Goal: Information Seeking & Learning: Learn about a topic

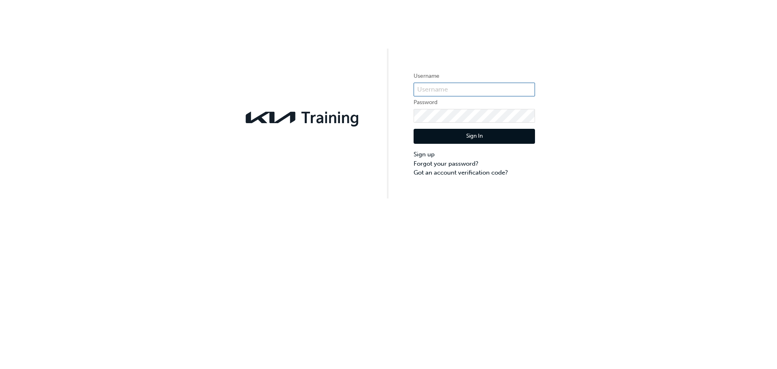
click at [464, 87] on input "text" at bounding box center [474, 90] width 121 height 14
click at [427, 103] on label "Password" at bounding box center [474, 103] width 121 height 10
click at [431, 87] on input "text" at bounding box center [474, 90] width 121 height 14
type input "K"
type input "KAU82221l6"
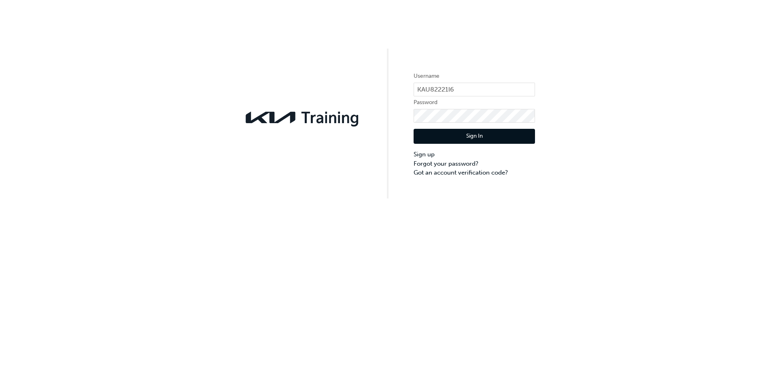
click at [504, 108] on form "Username KAU82221l6 Password Sign In Sign up Forgot your password? Got an accou…" at bounding box center [474, 124] width 121 height 106
click button "Sign In" at bounding box center [474, 136] width 121 height 15
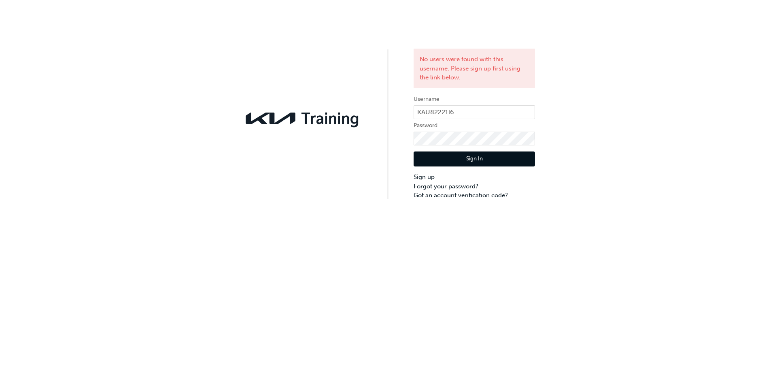
click at [569, 106] on div "No users were found with this username. Please sign up first using the link bel…" at bounding box center [388, 100] width 777 height 200
click at [449, 110] on input "KAU82221l6" at bounding box center [474, 112] width 121 height 14
click at [458, 113] on input "KAU82221l6" at bounding box center [474, 112] width 121 height 14
click at [450, 112] on input "KAU82221l6" at bounding box center [474, 112] width 121 height 14
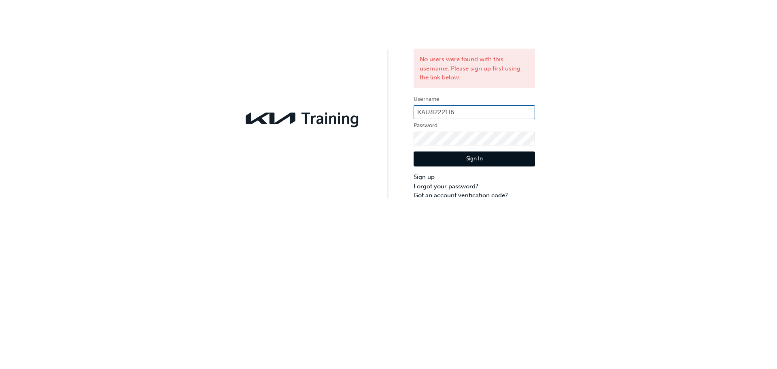
type input "KAU82221I6"
click at [479, 159] on button "Sign In" at bounding box center [474, 158] width 121 height 15
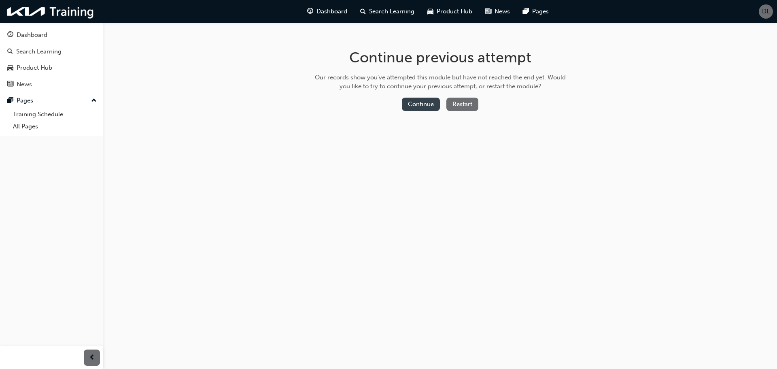
click at [425, 102] on button "Continue" at bounding box center [421, 104] width 38 height 13
